Goal: Find specific page/section: Find specific page/section

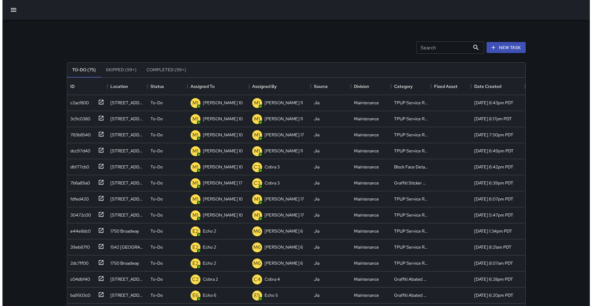
scroll to position [256, 453]
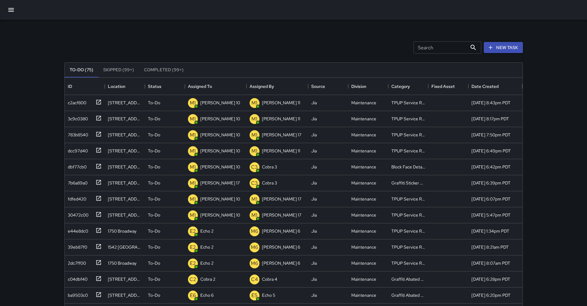
click at [12, 13] on icon "button" at bounding box center [10, 9] width 7 height 7
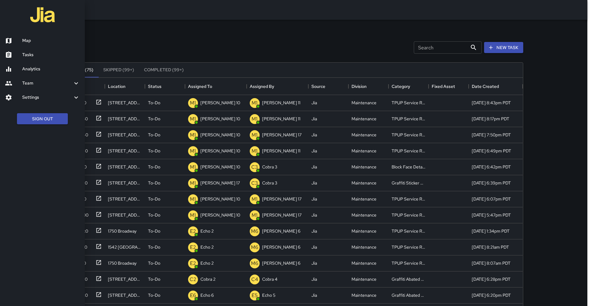
click at [32, 47] on link "Map" at bounding box center [42, 41] width 85 height 14
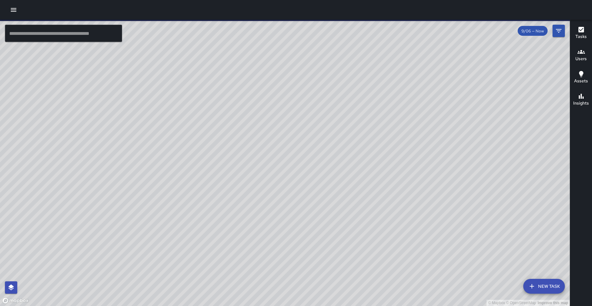
click at [72, 33] on input "text" at bounding box center [63, 33] width 117 height 17
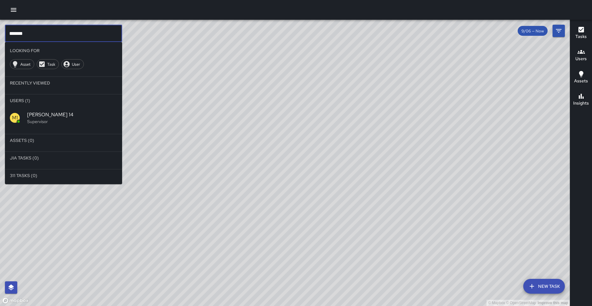
type input "*******"
click at [52, 114] on span "[PERSON_NAME] 14" at bounding box center [72, 114] width 90 height 7
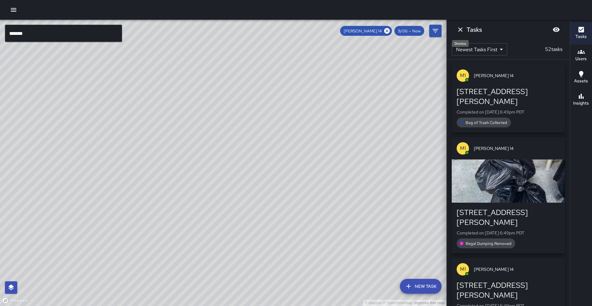
click at [460, 33] on icon "Dismiss" at bounding box center [459, 29] width 7 height 7
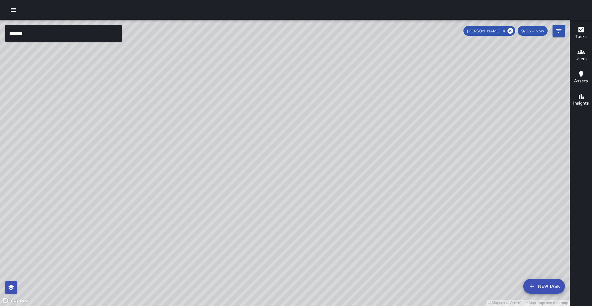
drag, startPoint x: 511, startPoint y: 29, endPoint x: 509, endPoint y: 40, distance: 11.2
click at [510, 29] on icon at bounding box center [510, 31] width 6 height 6
